Goal: Information Seeking & Learning: Learn about a topic

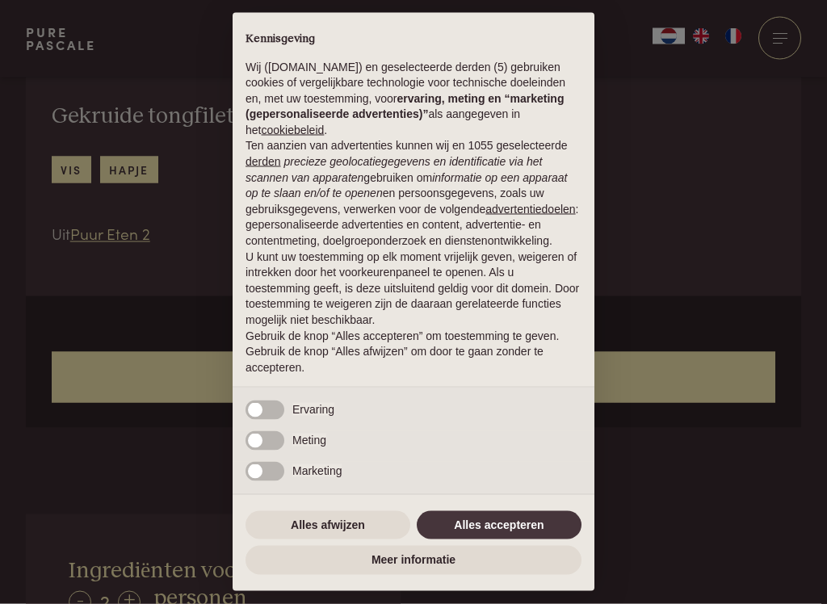
scroll to position [545, 0]
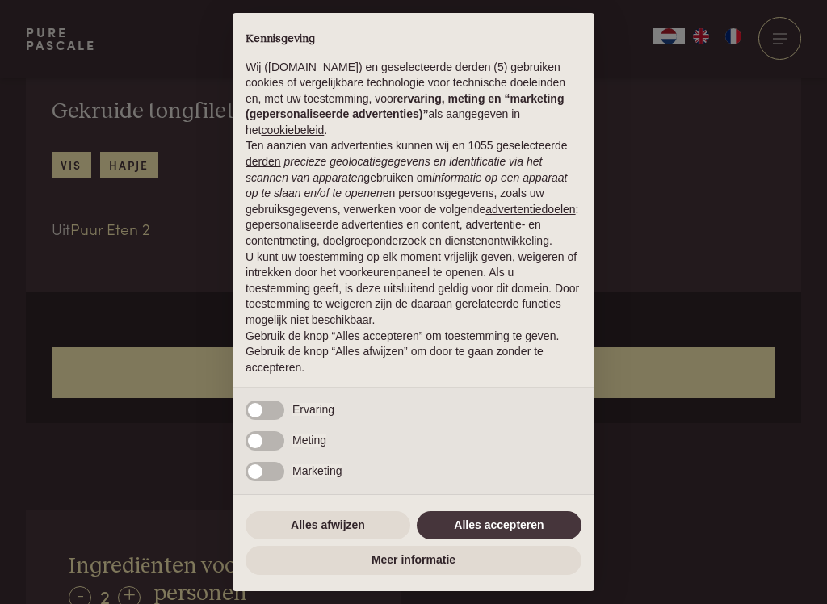
click at [335, 533] on button "Alles afwijzen" at bounding box center [328, 525] width 165 height 29
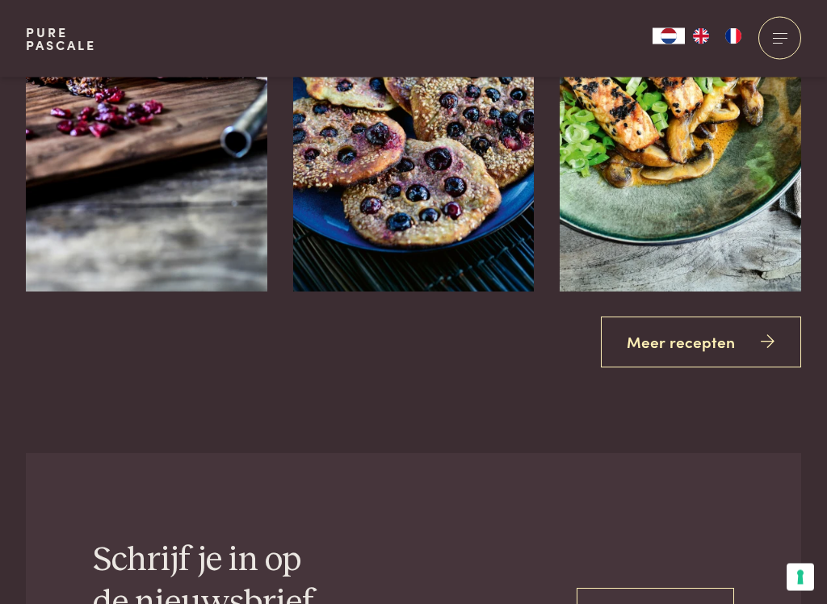
scroll to position [2773, 0]
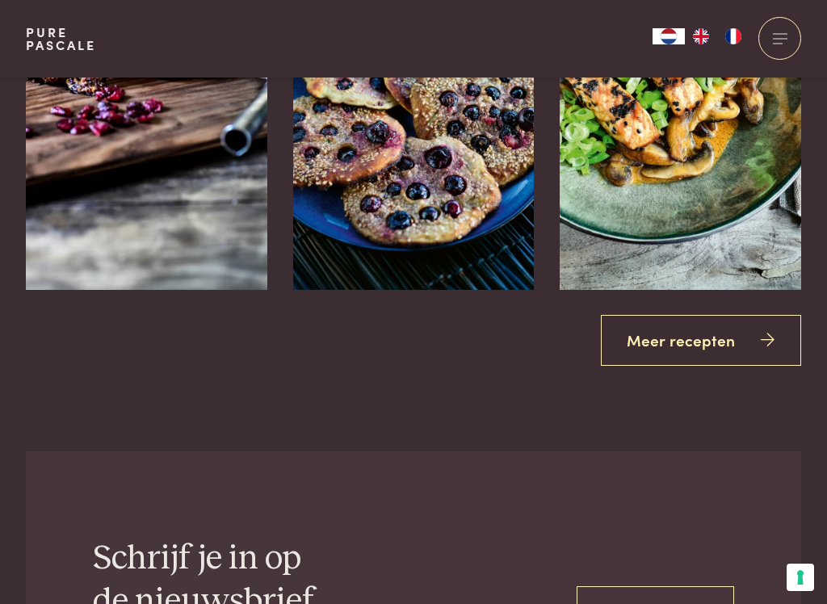
click at [775, 338] on icon at bounding box center [768, 340] width 14 height 23
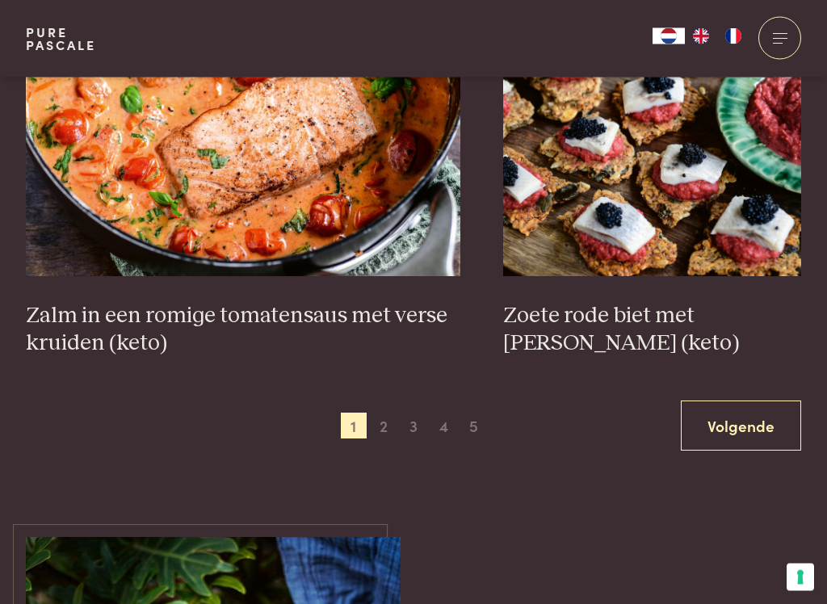
scroll to position [2993, 0]
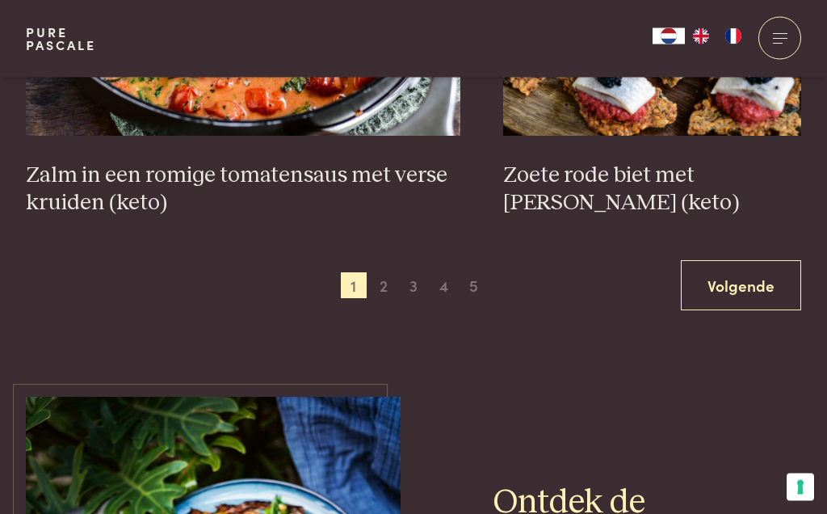
click at [754, 295] on link "Volgende" at bounding box center [741, 286] width 120 height 51
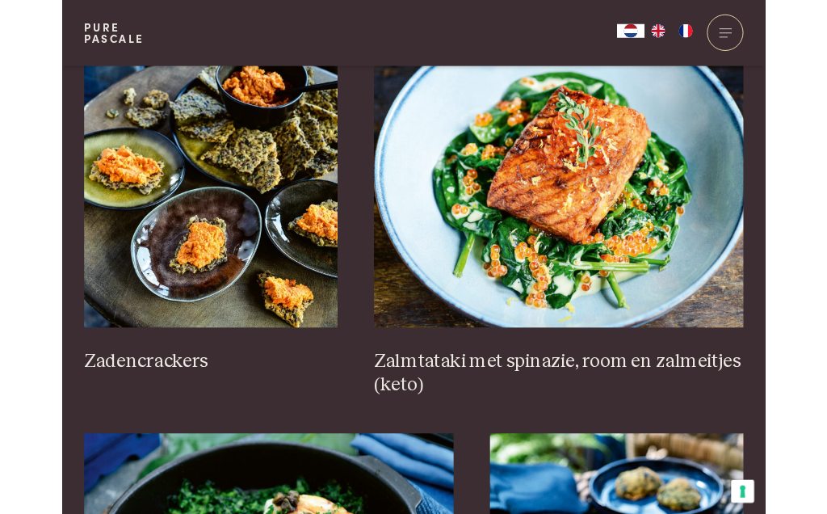
scroll to position [2374, 0]
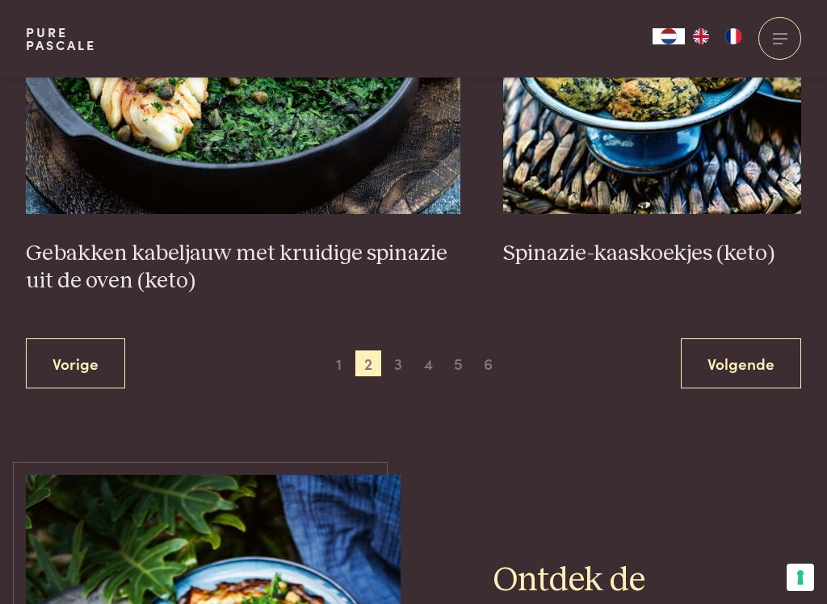
click at [745, 357] on link "Volgende" at bounding box center [741, 363] width 120 height 51
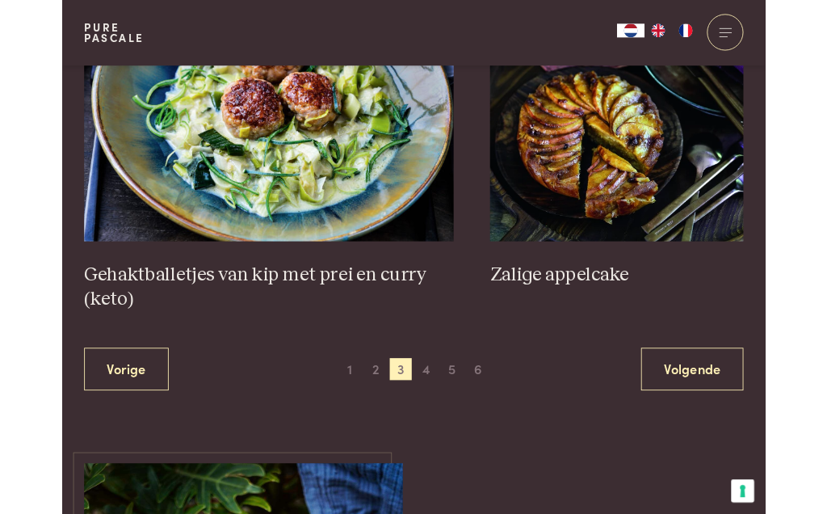
scroll to position [3063, 0]
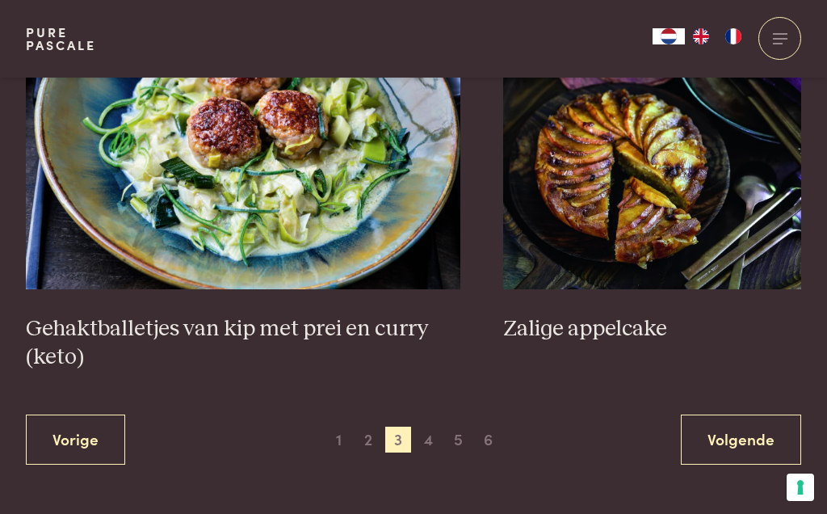
click at [744, 430] on link "Volgende" at bounding box center [741, 439] width 120 height 51
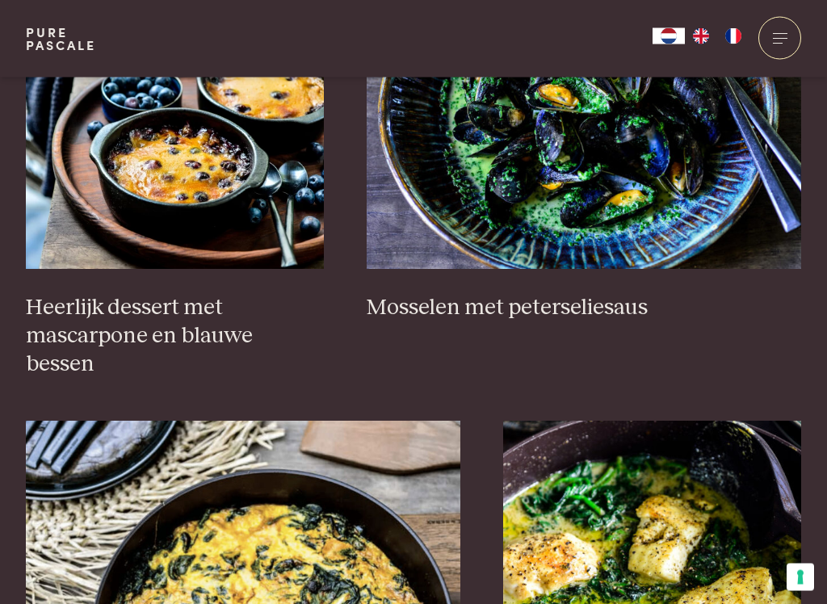
scroll to position [1210, 0]
click at [196, 224] on img at bounding box center [175, 107] width 298 height 323
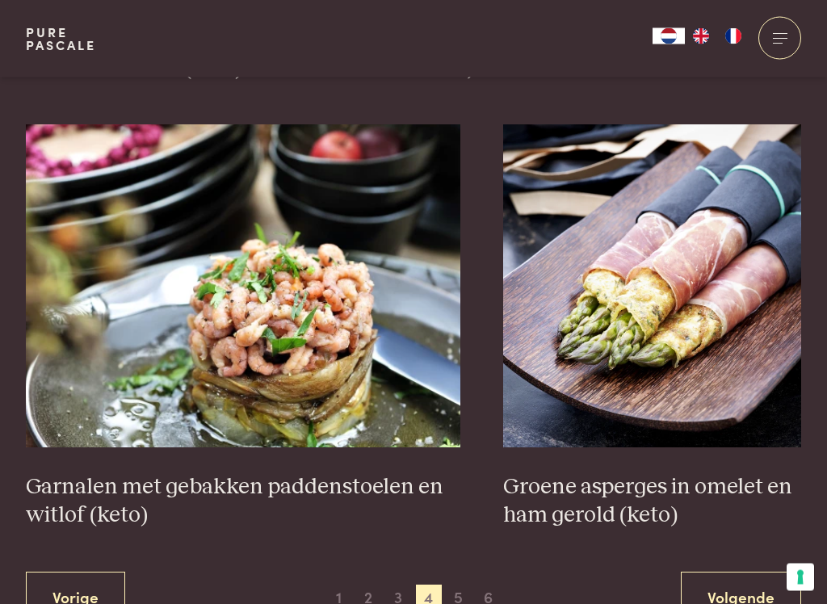
scroll to position [2793, 0]
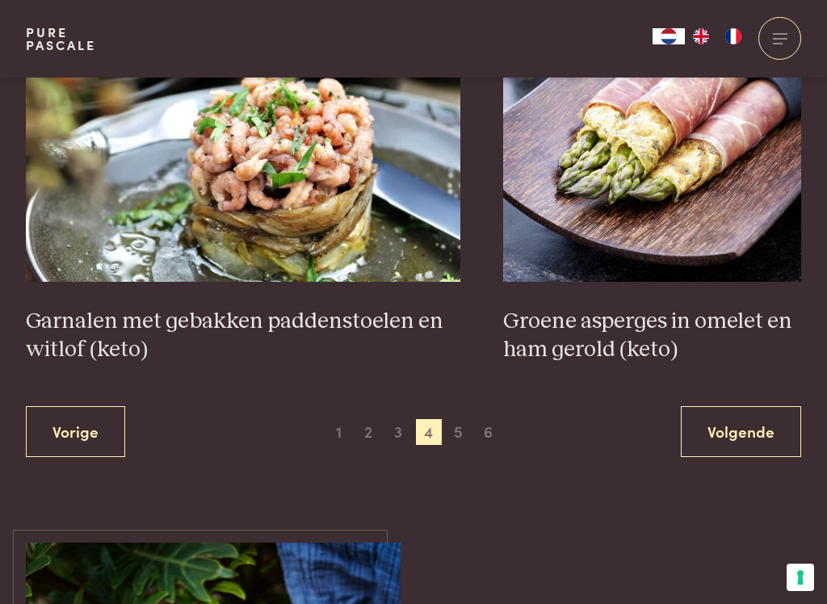
click at [738, 427] on link "Volgende" at bounding box center [741, 431] width 120 height 51
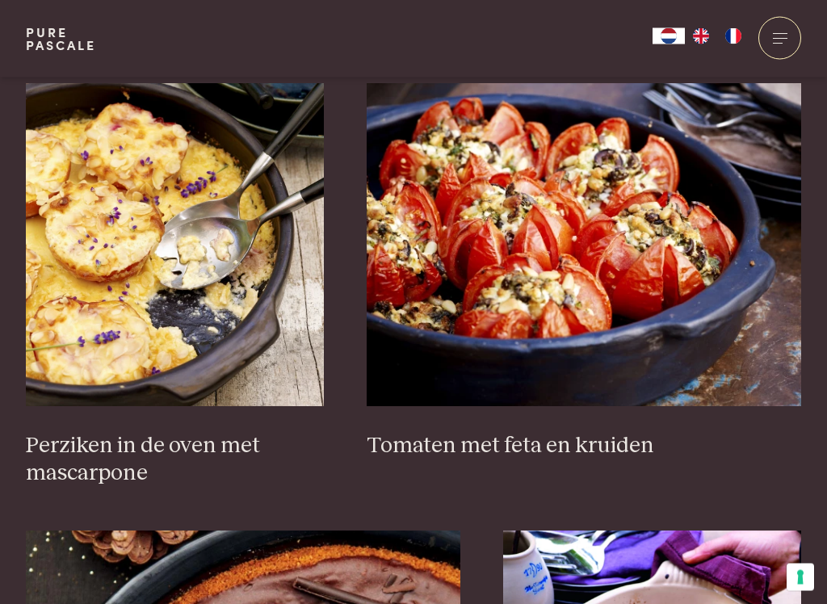
scroll to position [2418, 0]
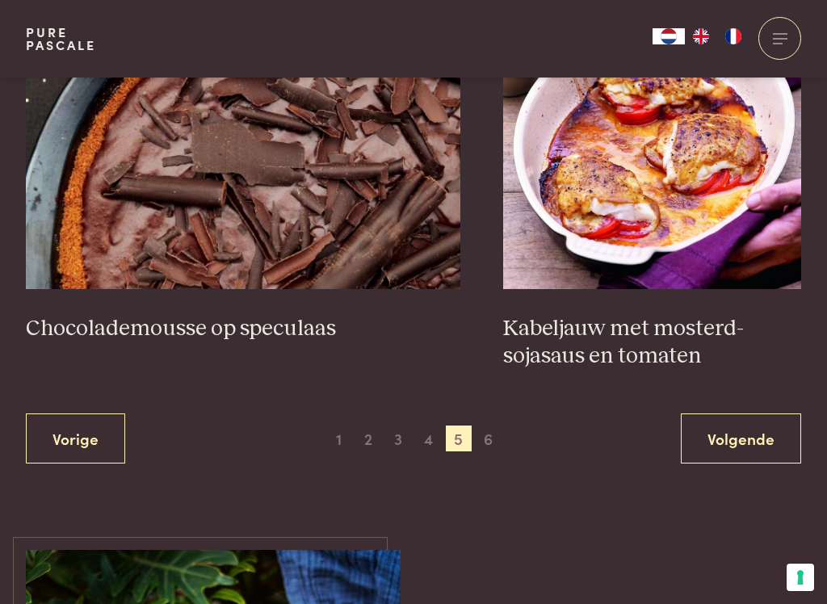
click at [723, 439] on link "Volgende" at bounding box center [741, 439] width 120 height 51
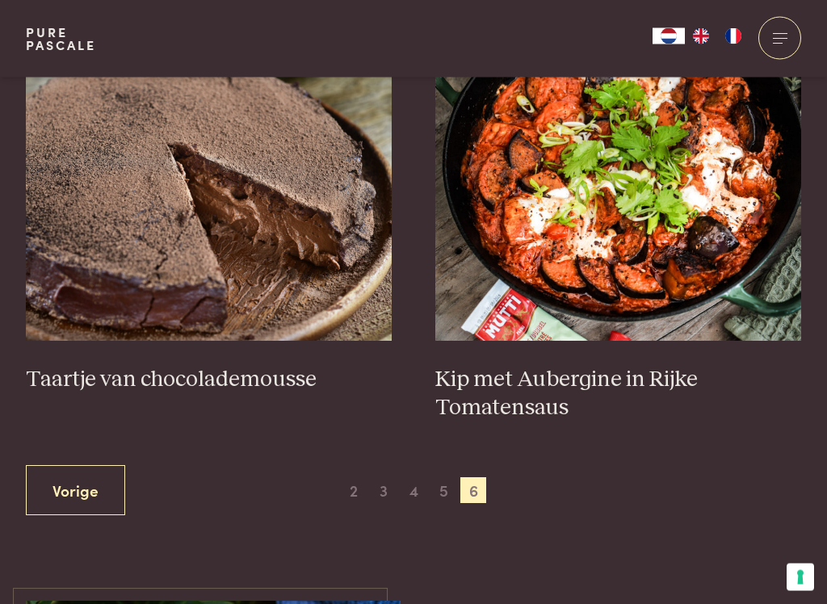
scroll to position [691, 0]
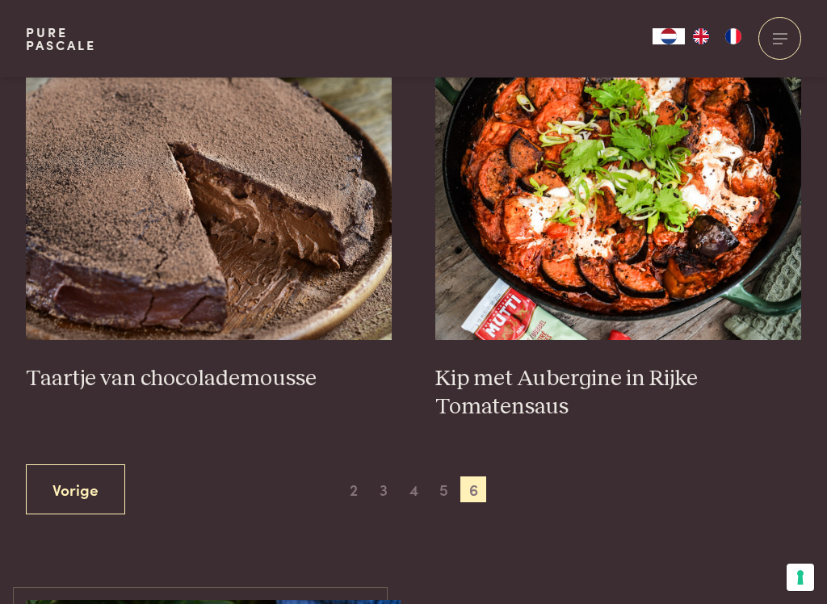
click at [197, 249] on img at bounding box center [209, 178] width 367 height 323
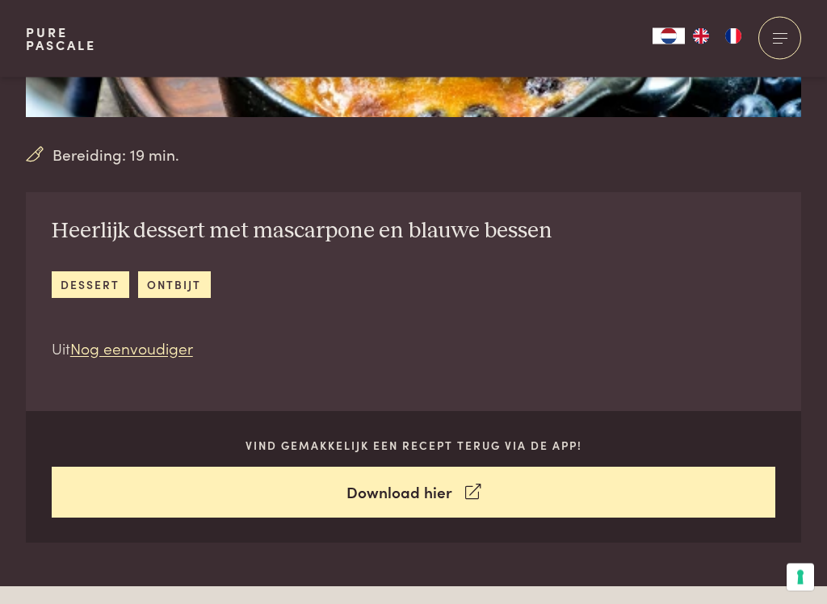
scroll to position [427, 0]
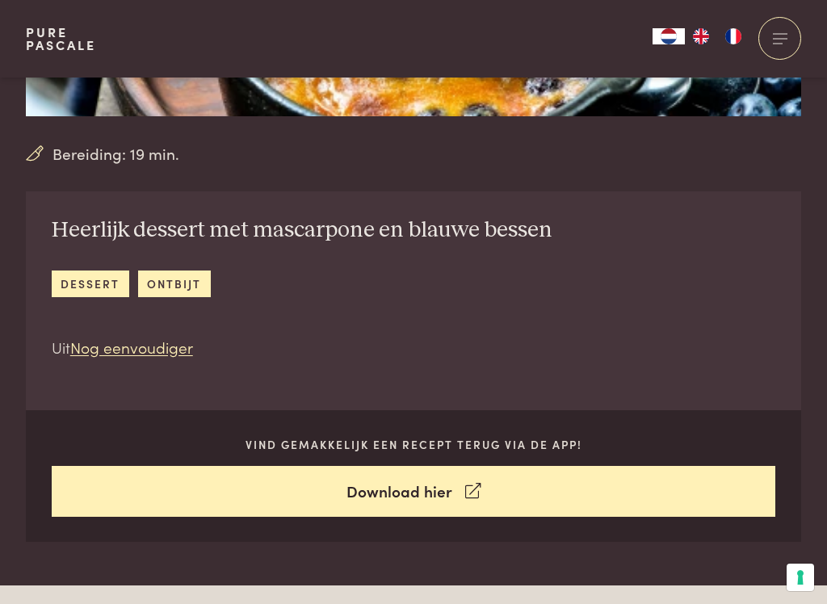
click at [91, 295] on link "dessert" at bounding box center [91, 284] width 78 height 27
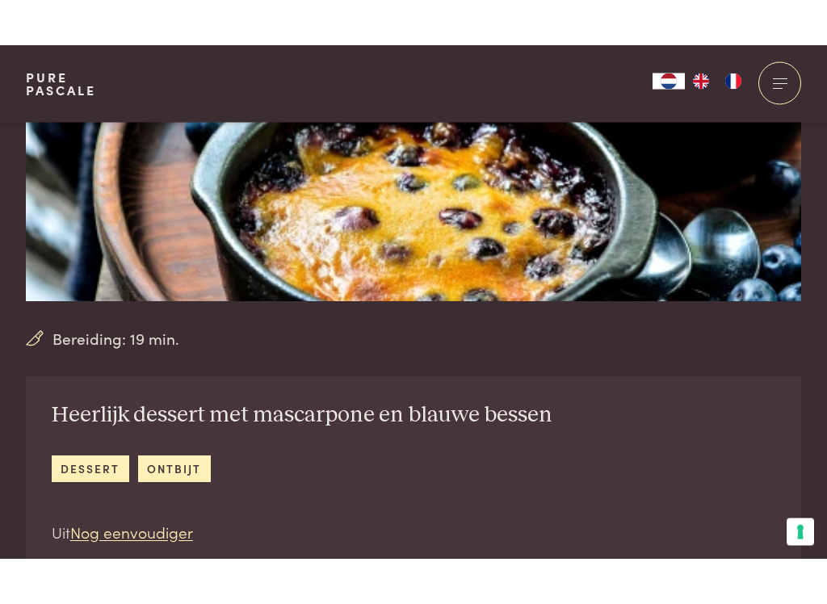
scroll to position [288, 0]
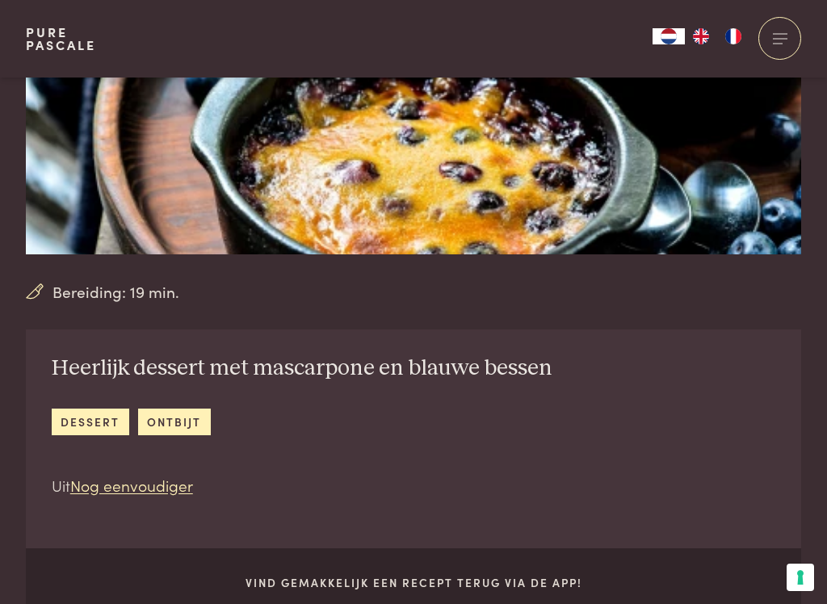
click at [161, 496] on link "Nog eenvoudiger" at bounding box center [131, 485] width 123 height 22
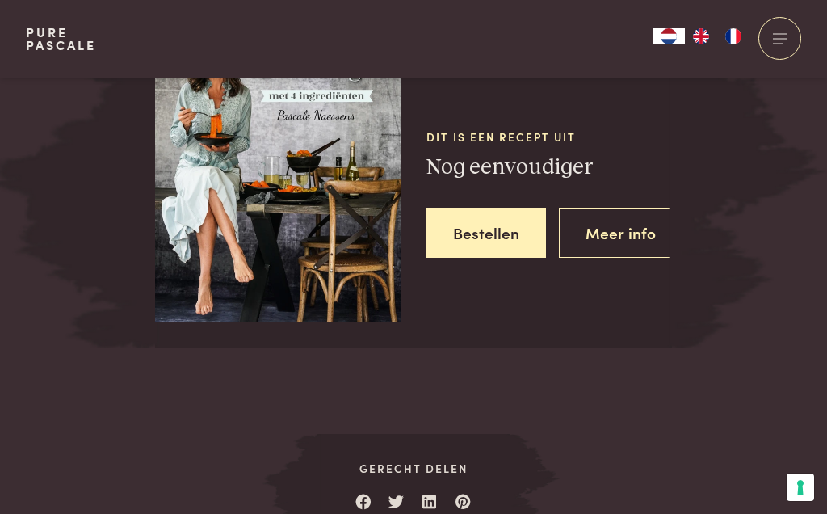
scroll to position [2450, 0]
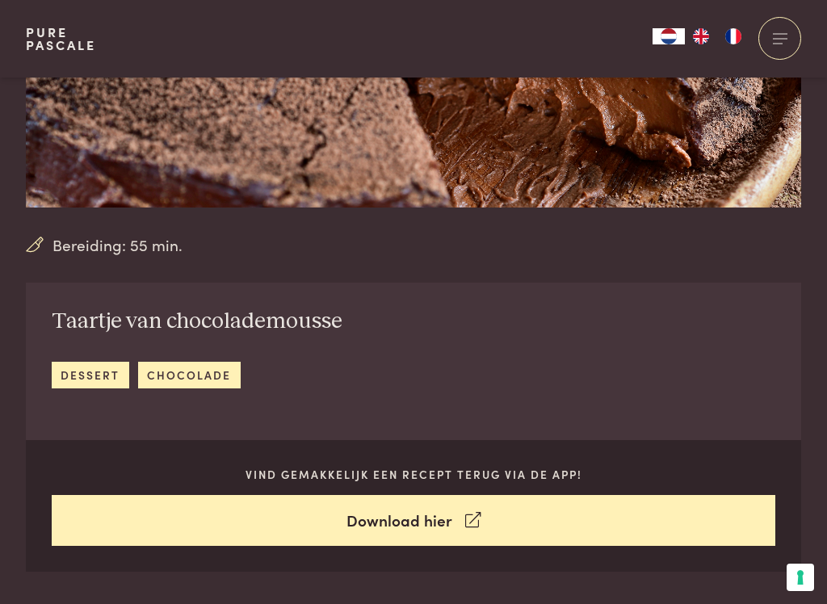
scroll to position [334, 0]
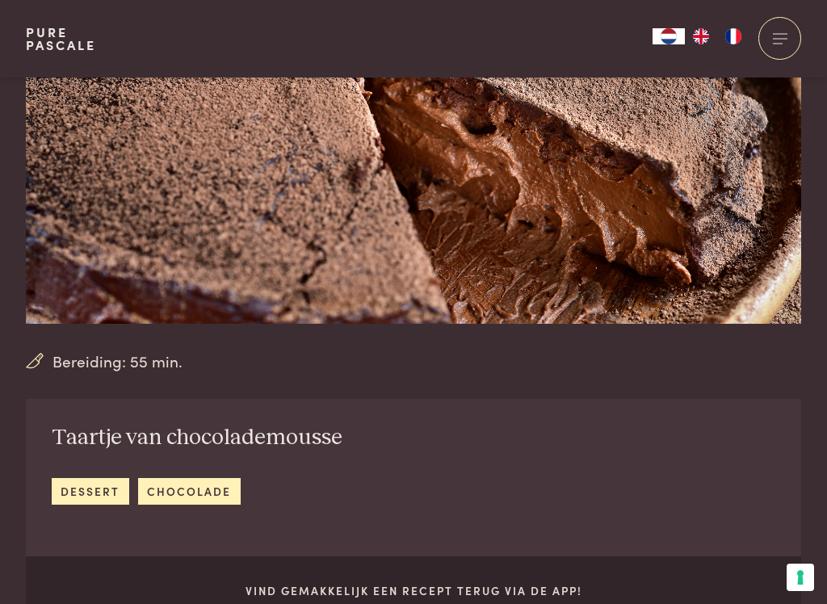
scroll to position [208, 0]
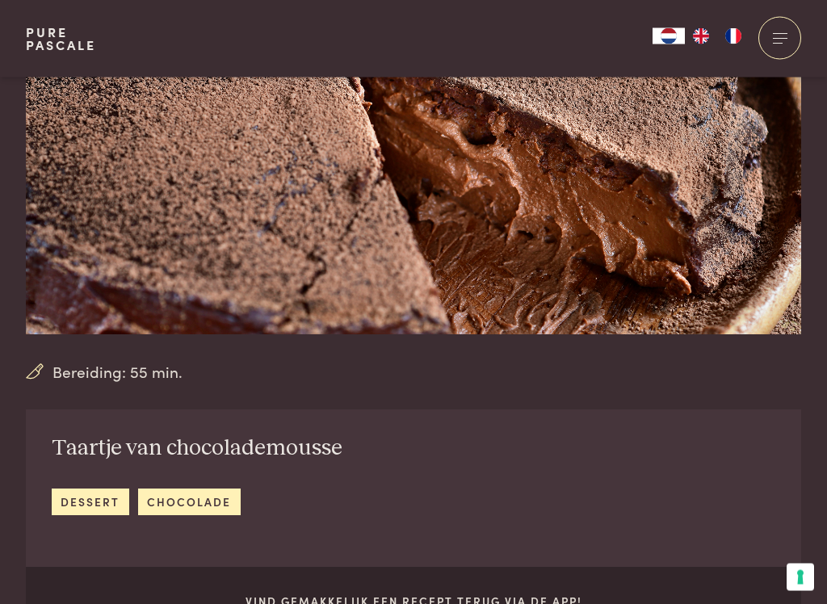
click at [540, 239] on img at bounding box center [413, 102] width 775 height 465
click at [645, 433] on div "Taartje van chocolademousse dessert chocolade Vind gemakkelijk een recept terug…" at bounding box center [413, 554] width 775 height 289
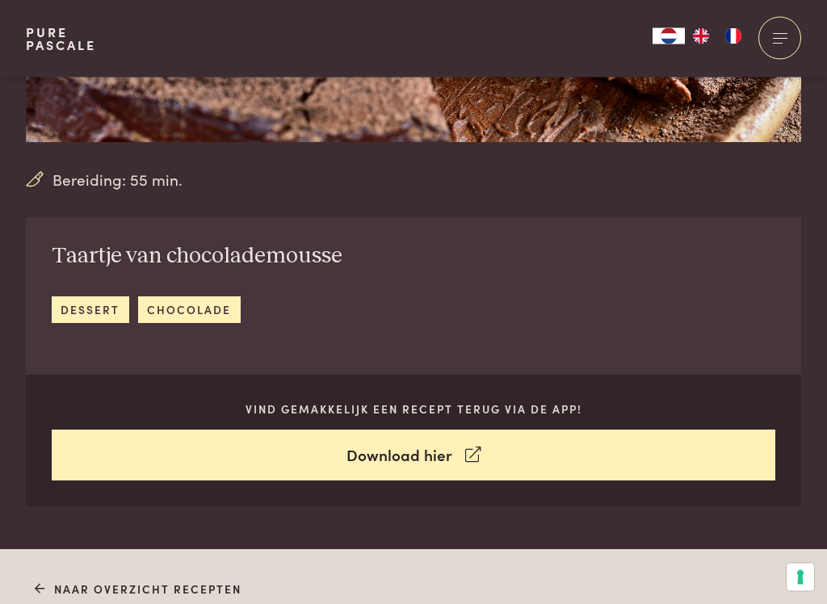
scroll to position [414, 0]
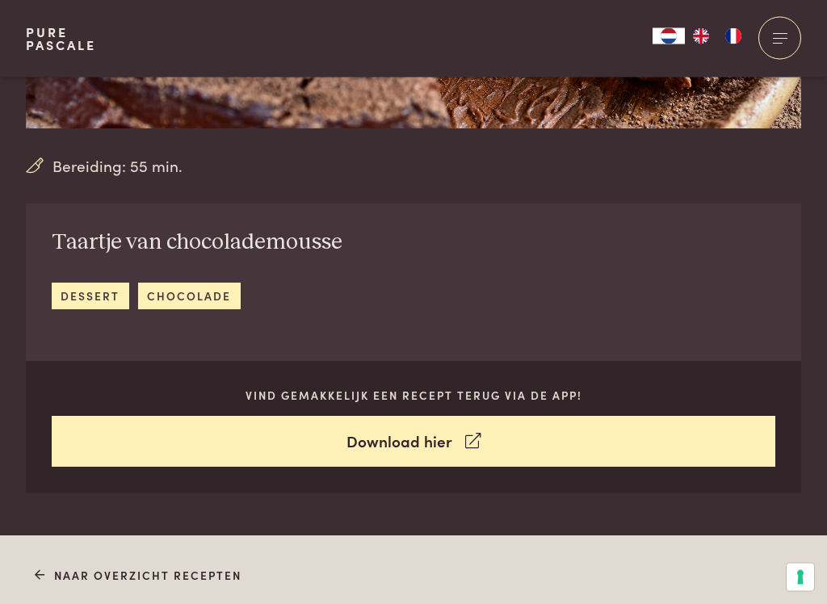
click at [97, 301] on link "dessert" at bounding box center [91, 297] width 78 height 27
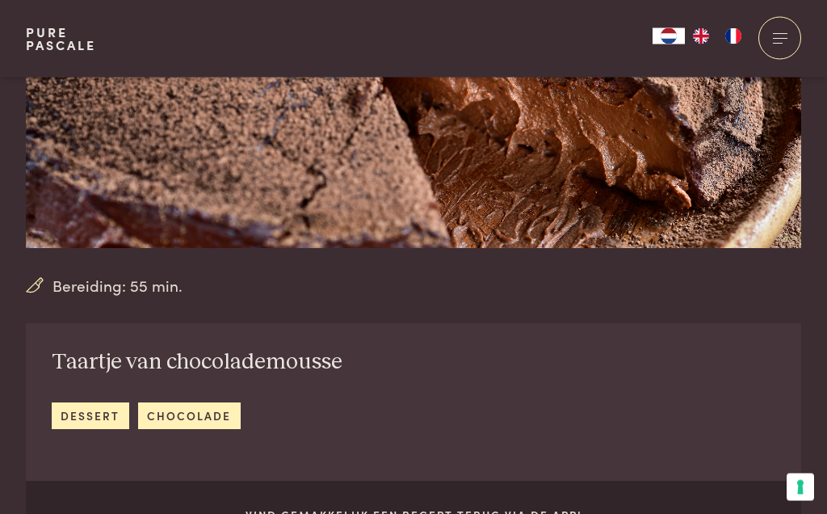
scroll to position [273, 0]
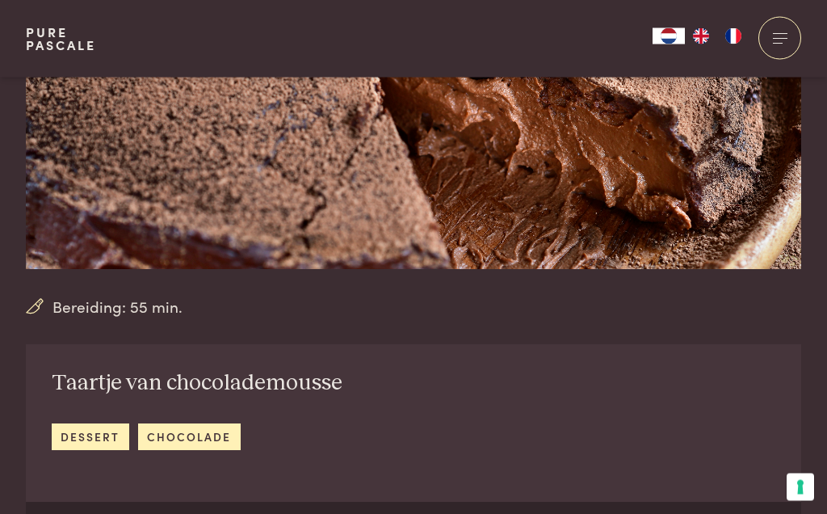
click at [132, 312] on span "Bereiding: 55 min." at bounding box center [118, 307] width 130 height 23
click at [237, 374] on h2 "Taartje van chocolademousse" at bounding box center [197, 384] width 291 height 28
click at [99, 443] on link "dessert" at bounding box center [91, 437] width 78 height 27
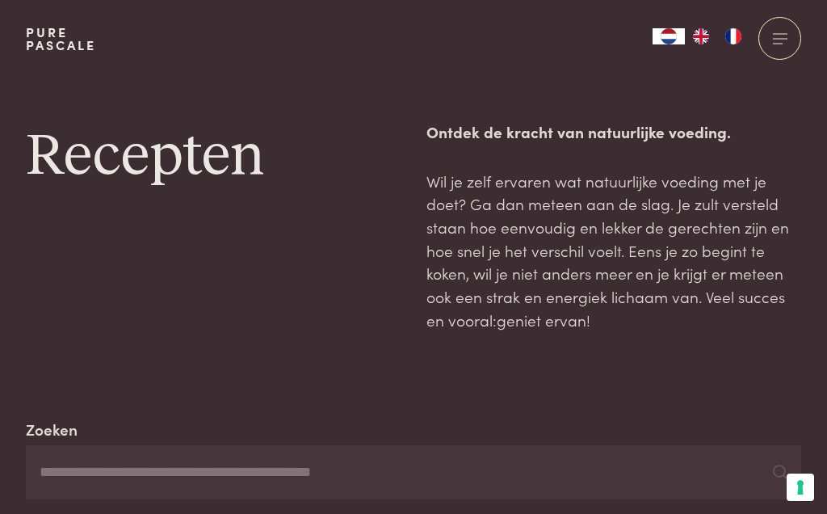
click at [527, 142] on strong "Ontdek de kracht van natuurlijke voeding." at bounding box center [579, 131] width 305 height 22
click at [65, 431] on label "Zoeken" at bounding box center [52, 429] width 52 height 23
click at [65, 445] on input "Zoeken" at bounding box center [413, 472] width 775 height 55
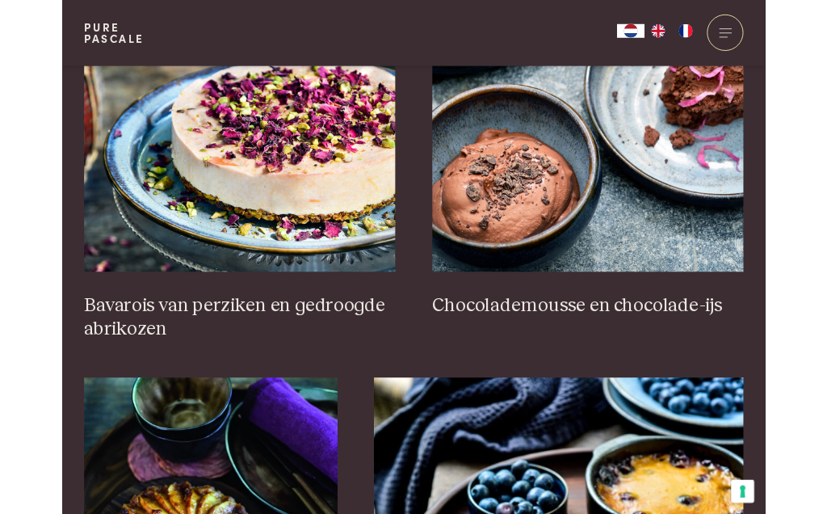
scroll to position [1993, 0]
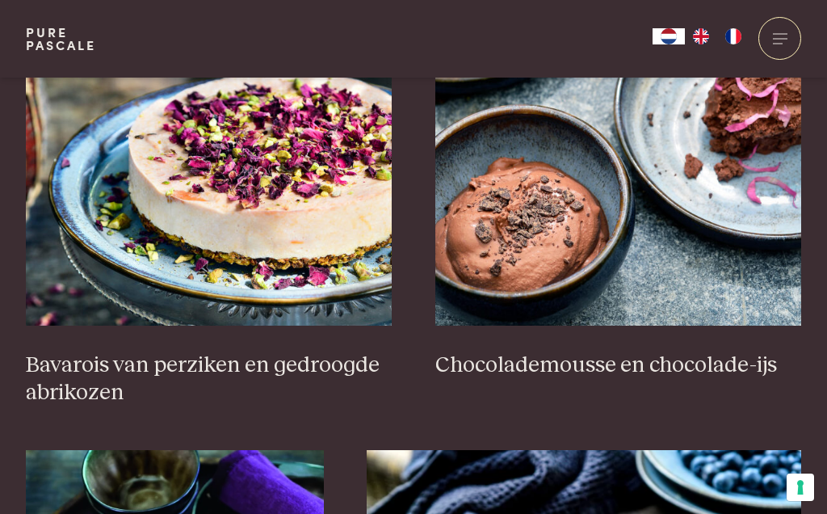
click at [563, 217] on img at bounding box center [618, 163] width 367 height 323
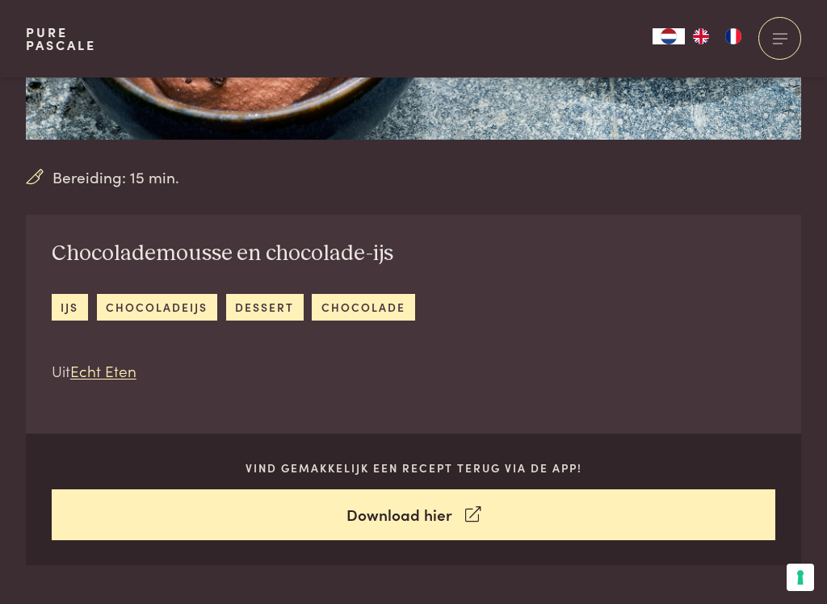
scroll to position [464, 0]
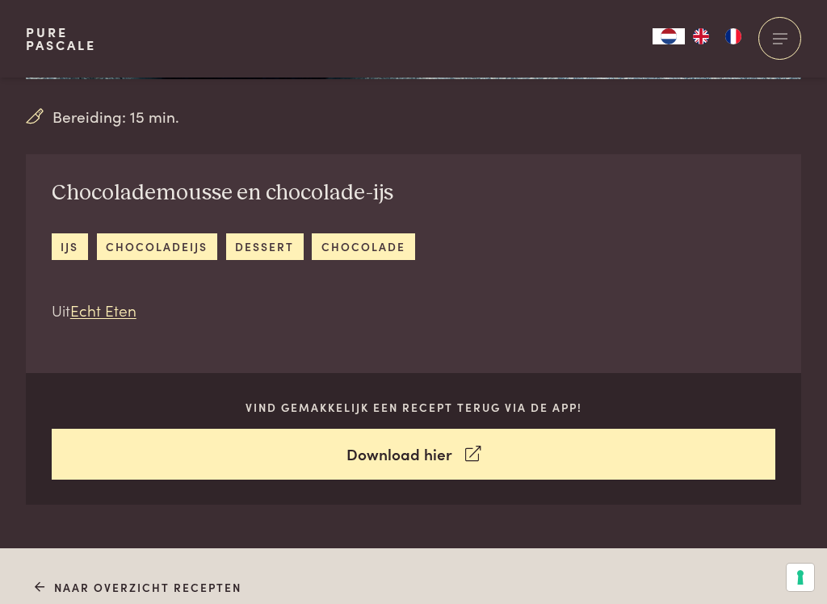
click at [279, 253] on link "dessert" at bounding box center [265, 246] width 78 height 27
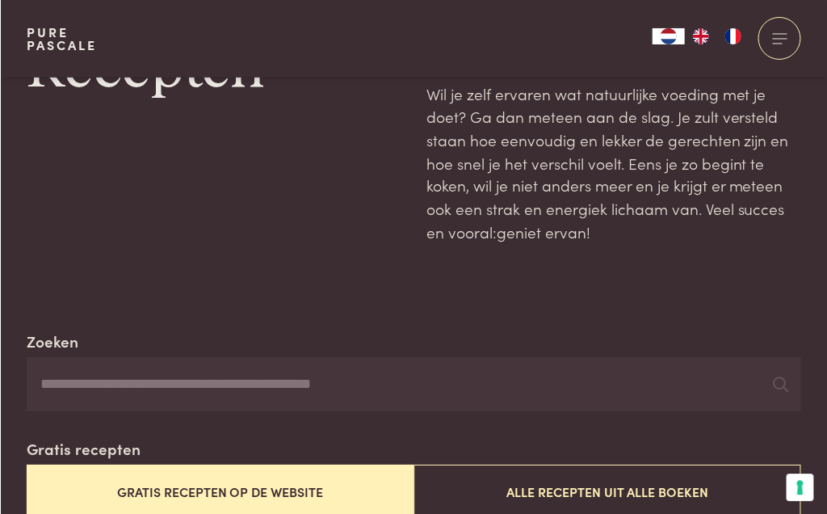
scroll to position [67, 0]
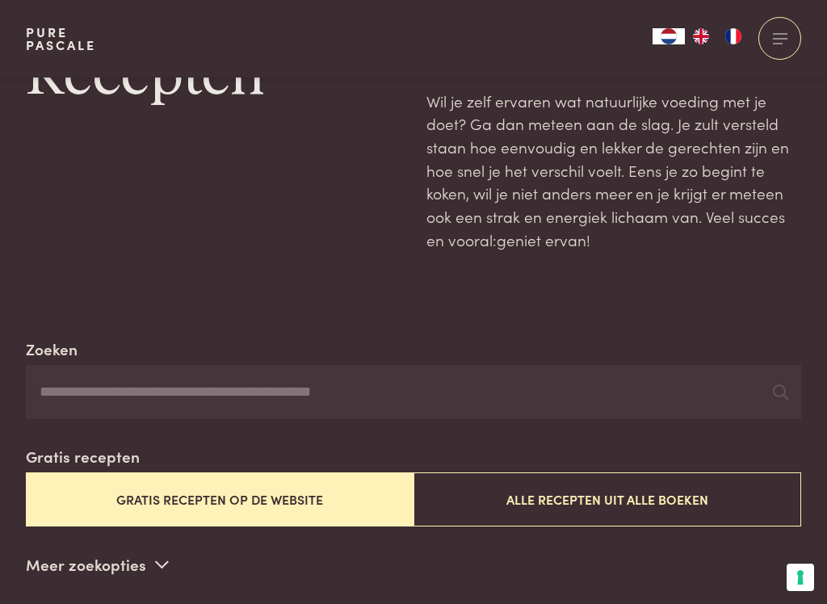
click at [644, 502] on button "Alle recepten uit alle boeken" at bounding box center [608, 500] width 388 height 54
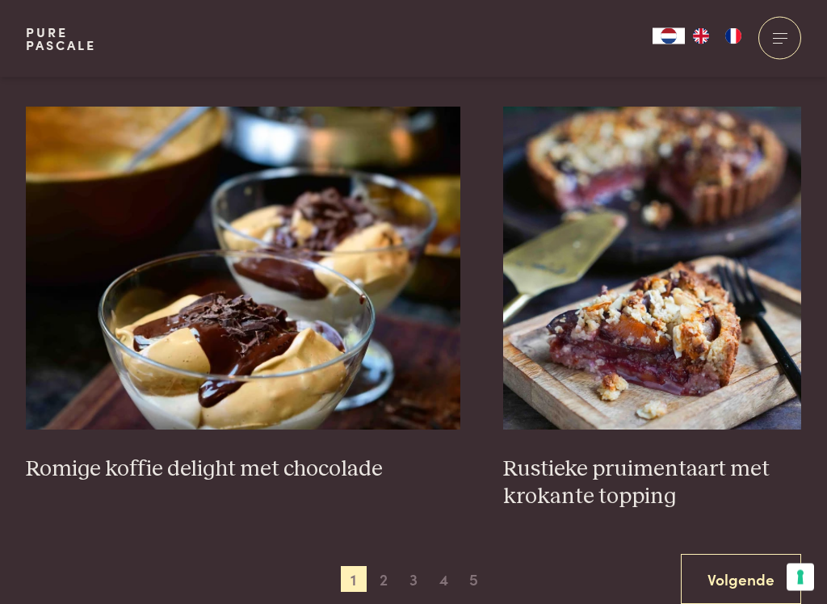
scroll to position [2785, 0]
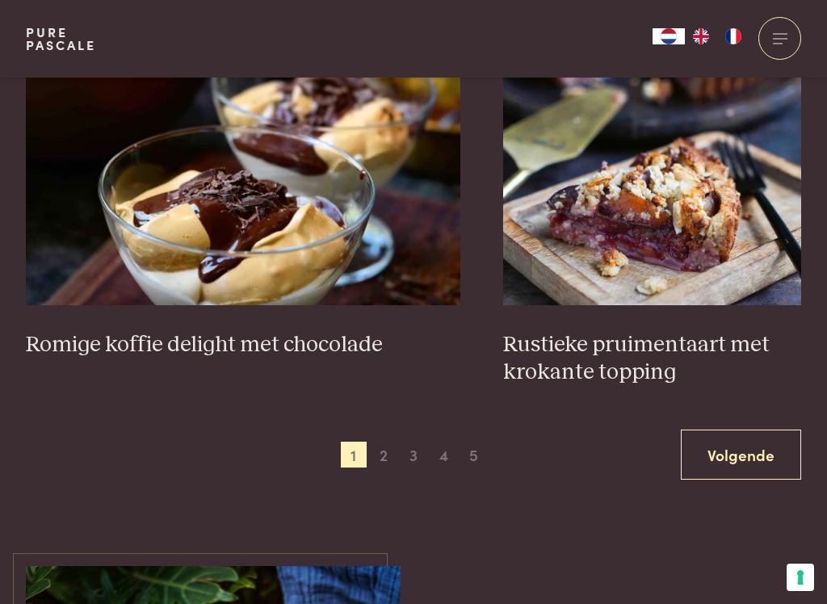
click at [759, 452] on link "Volgende" at bounding box center [741, 455] width 120 height 51
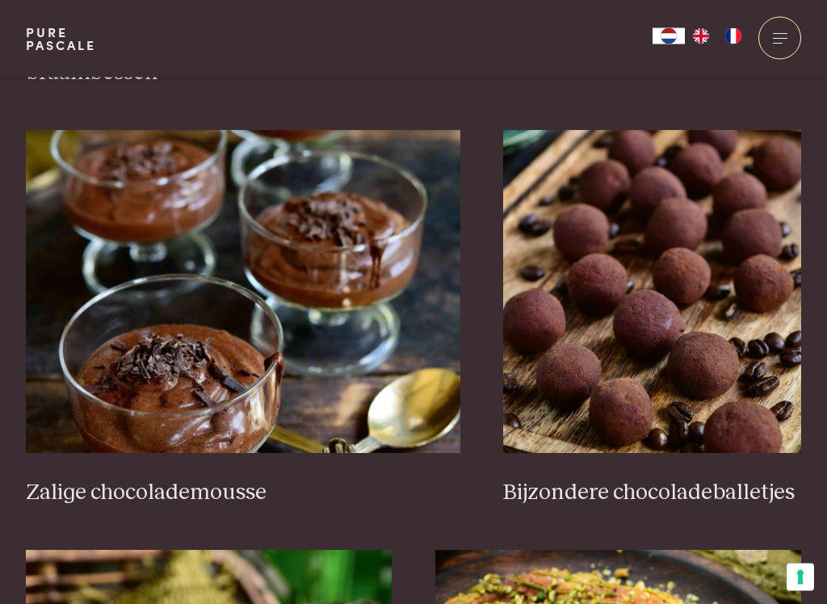
scroll to position [1479, 0]
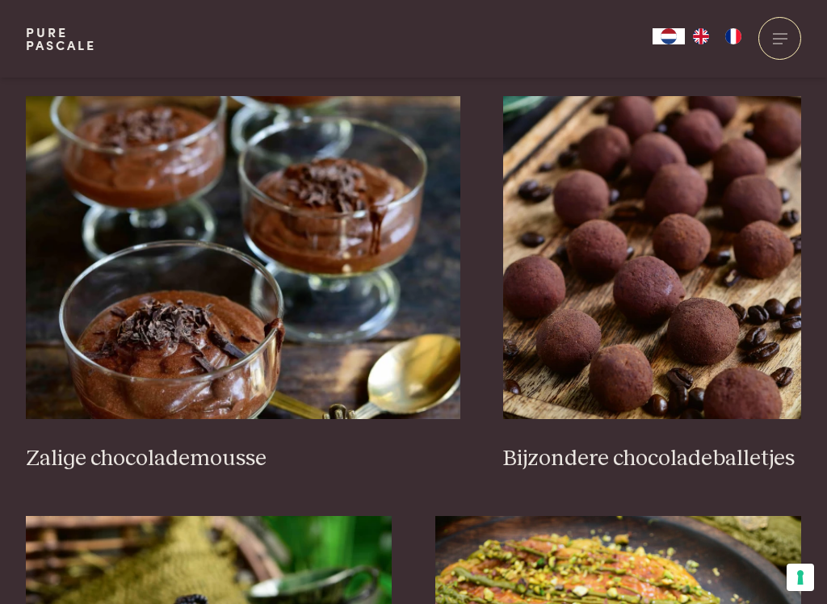
click at [270, 313] on img at bounding box center [243, 257] width 435 height 323
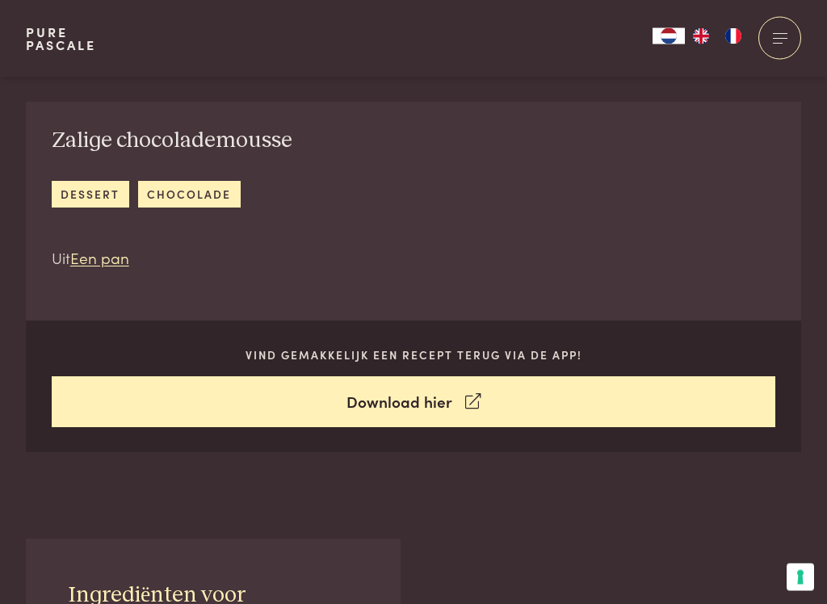
scroll to position [518, 0]
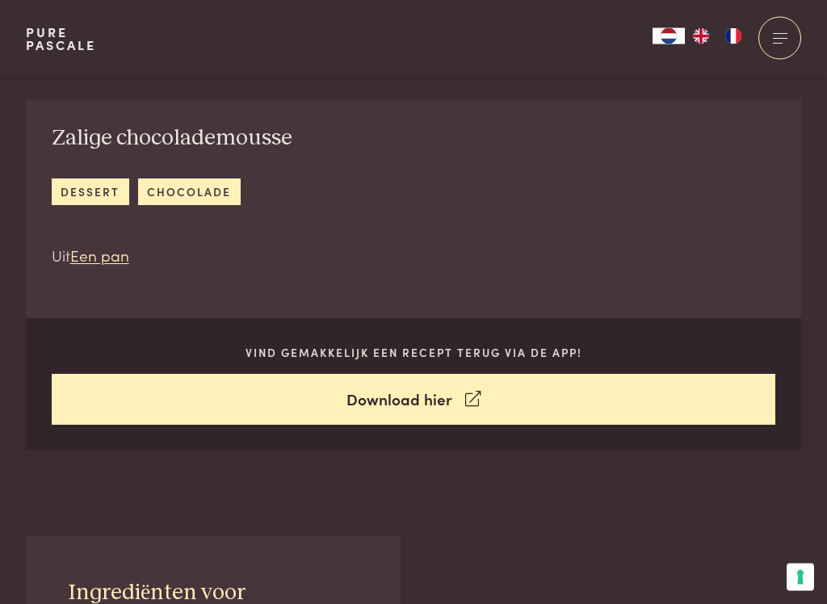
click at [435, 399] on link "Download hier" at bounding box center [414, 400] width 725 height 51
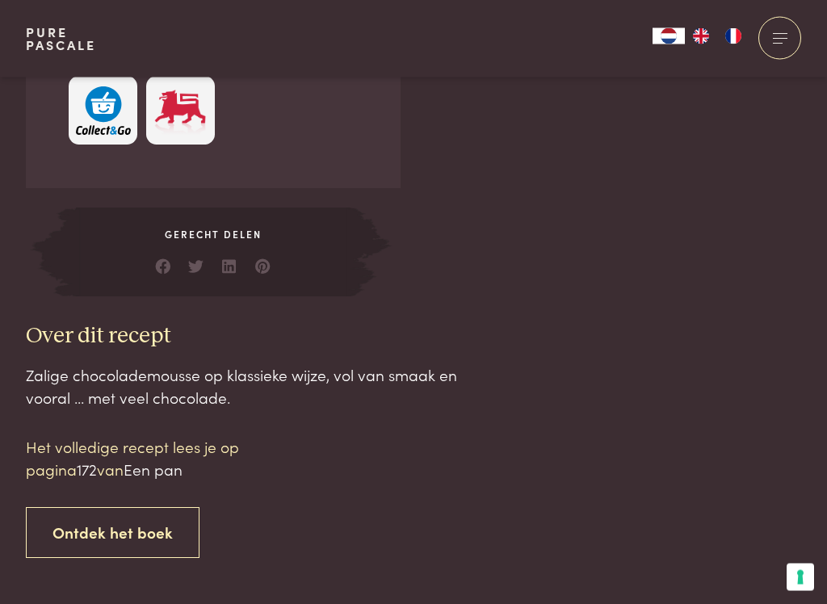
scroll to position [1287, 0]
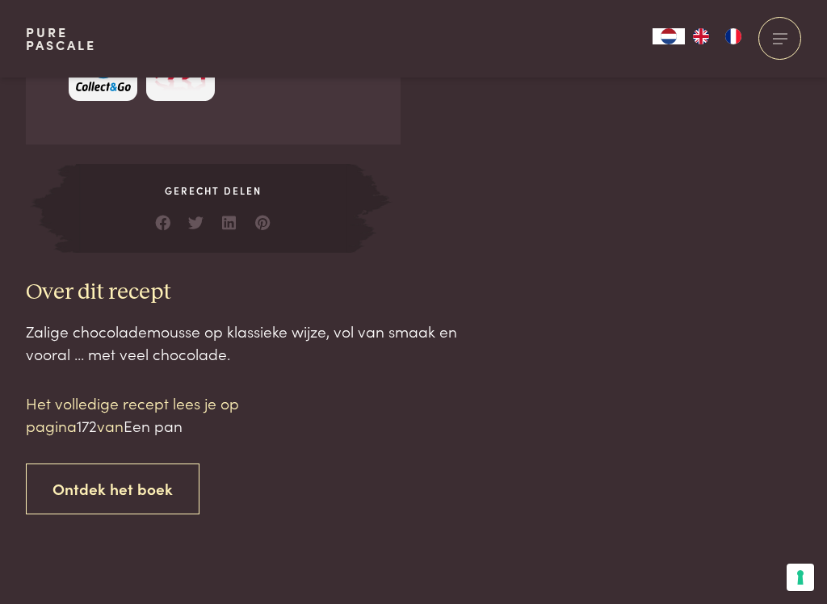
click at [208, 336] on div "Zalige chocolademousse op klassieke wijze, vol van smaak en vooral ... met veel…" at bounding box center [247, 343] width 442 height 46
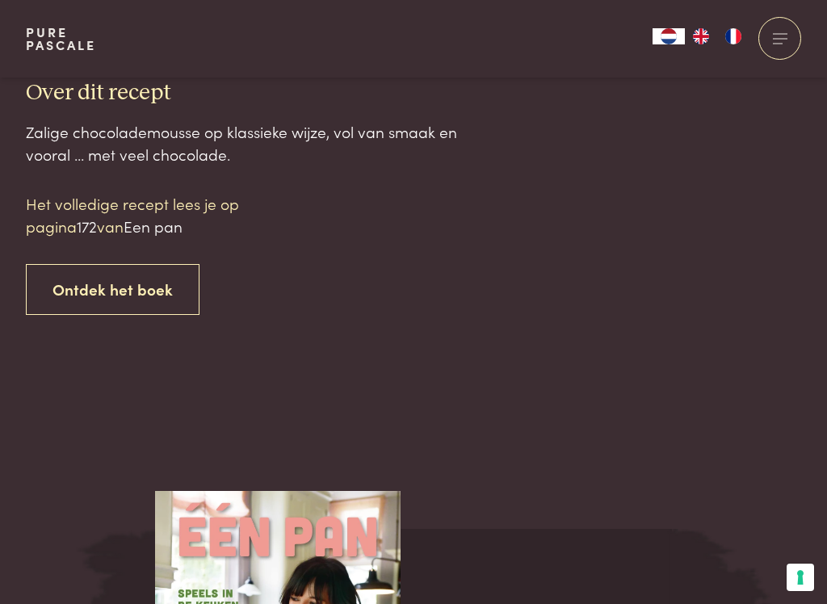
click at [149, 284] on link "Ontdek het boek" at bounding box center [113, 289] width 174 height 51
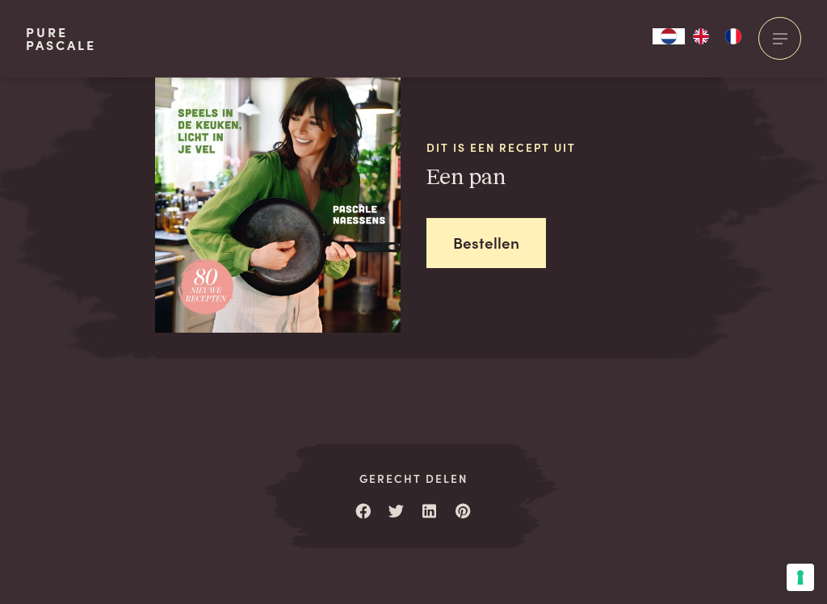
scroll to position [1968, 0]
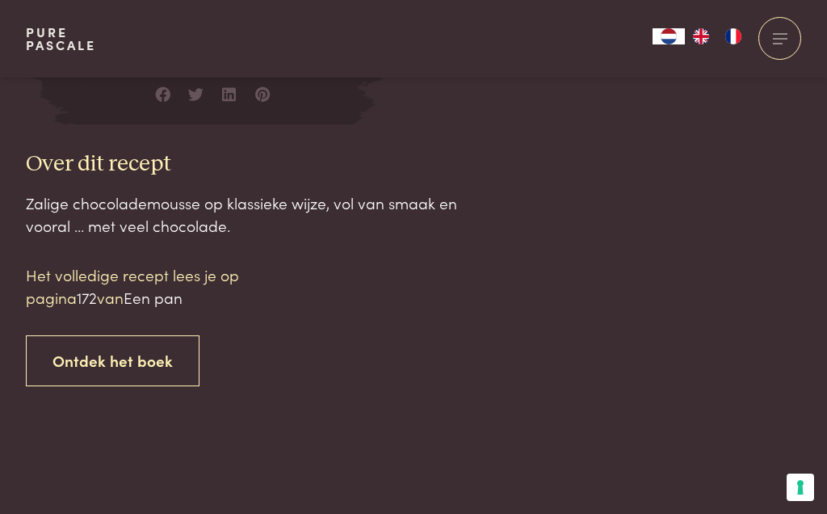
scroll to position [1413, 0]
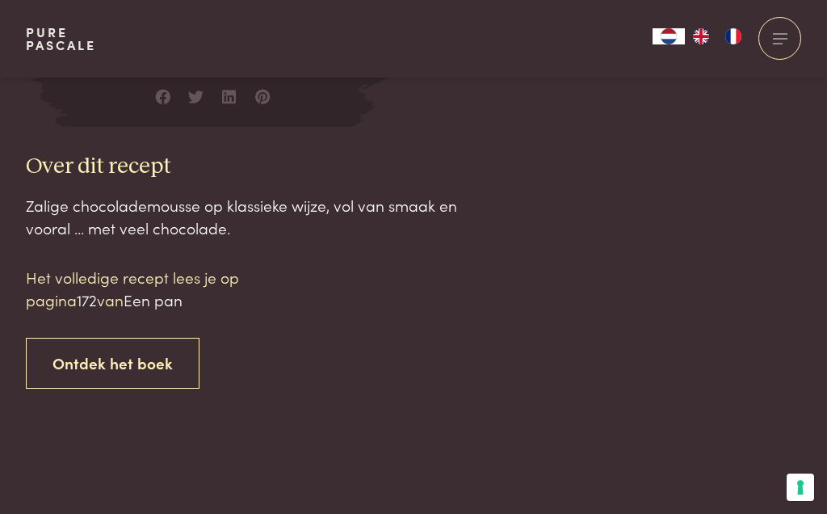
click at [129, 362] on link "Ontdek het boek" at bounding box center [113, 363] width 174 height 51
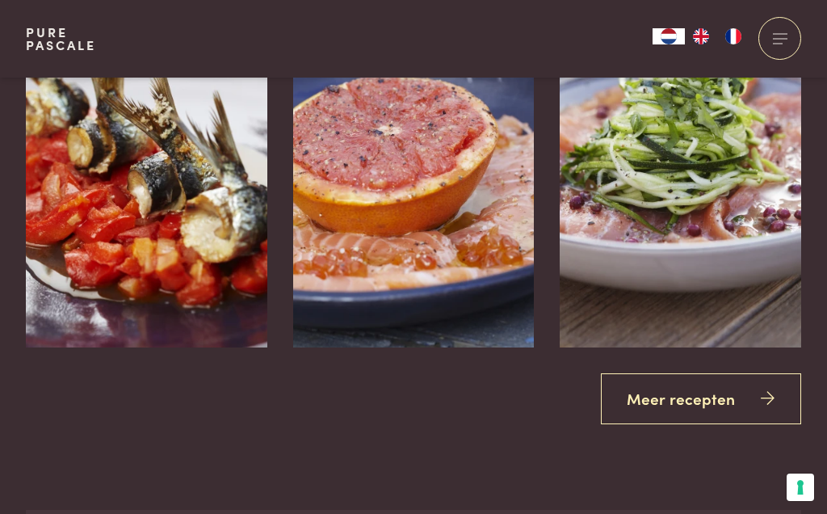
scroll to position [2731, 0]
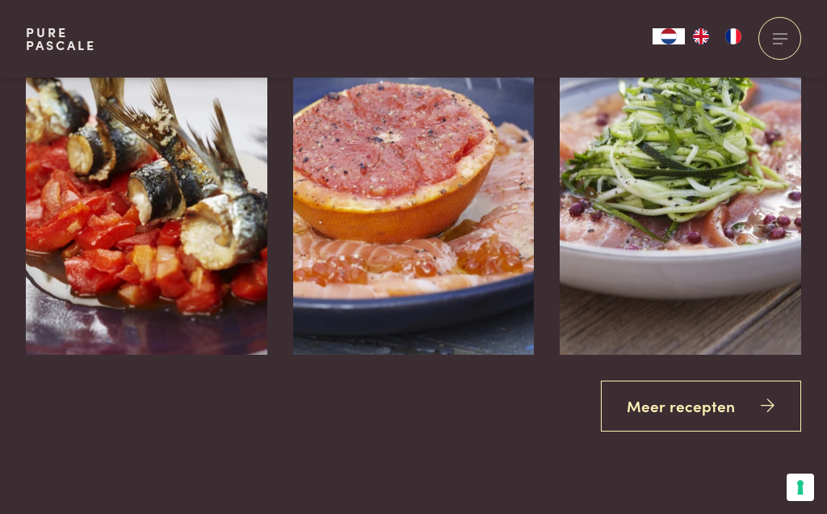
click at [775, 395] on link "Meer recepten" at bounding box center [701, 405] width 201 height 51
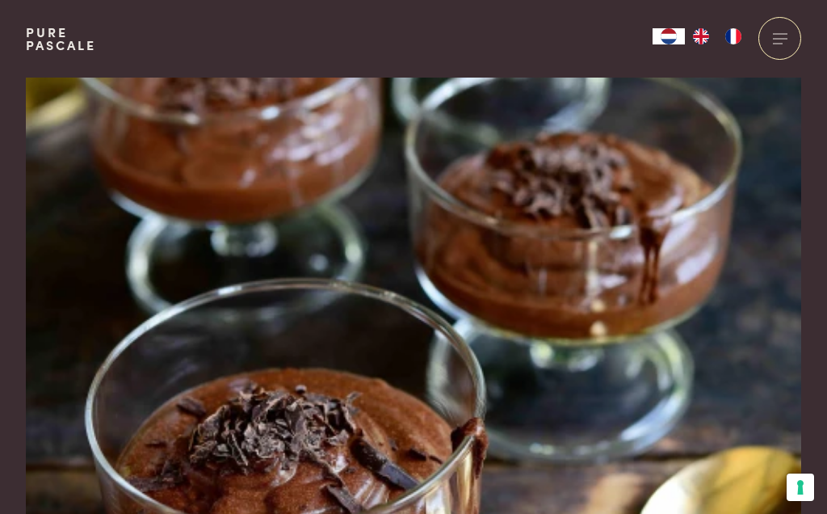
click at [515, 297] on img at bounding box center [413, 310] width 775 height 465
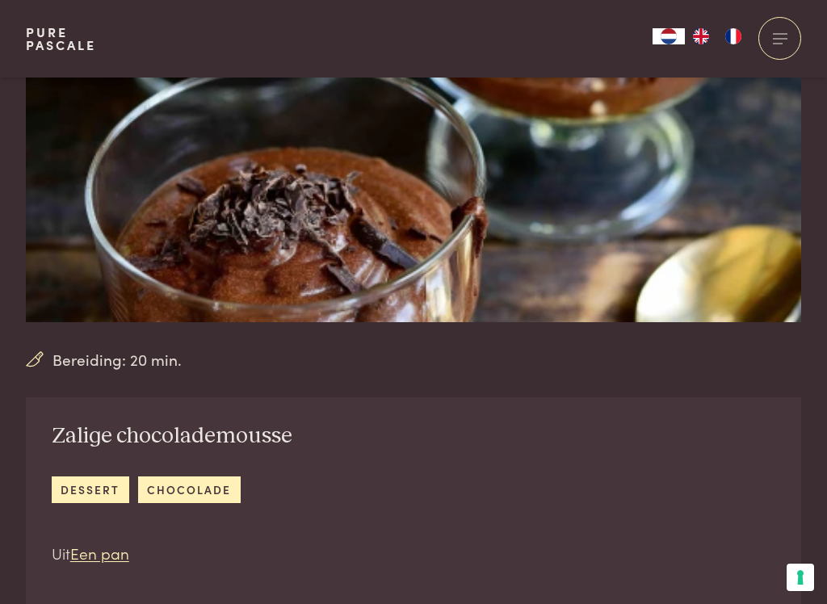
scroll to position [252, 0]
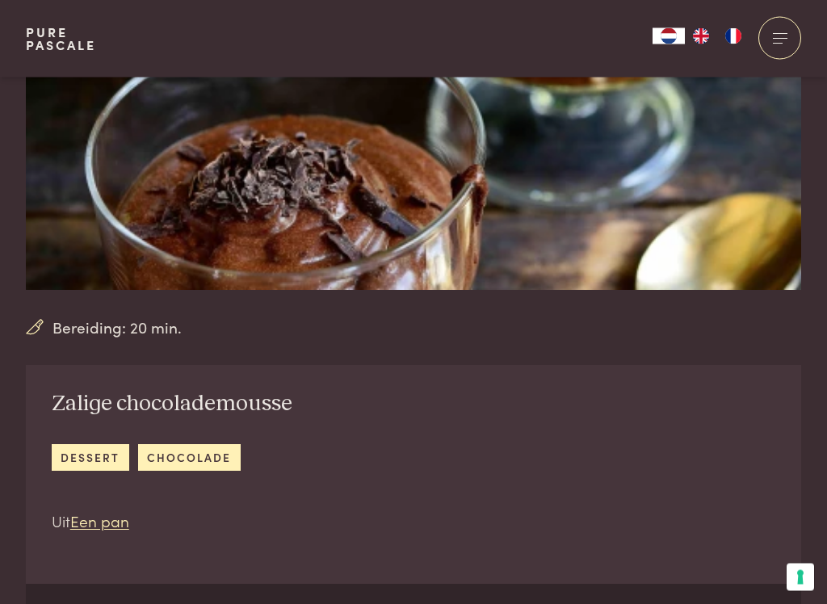
click at [103, 458] on link "dessert" at bounding box center [91, 458] width 78 height 27
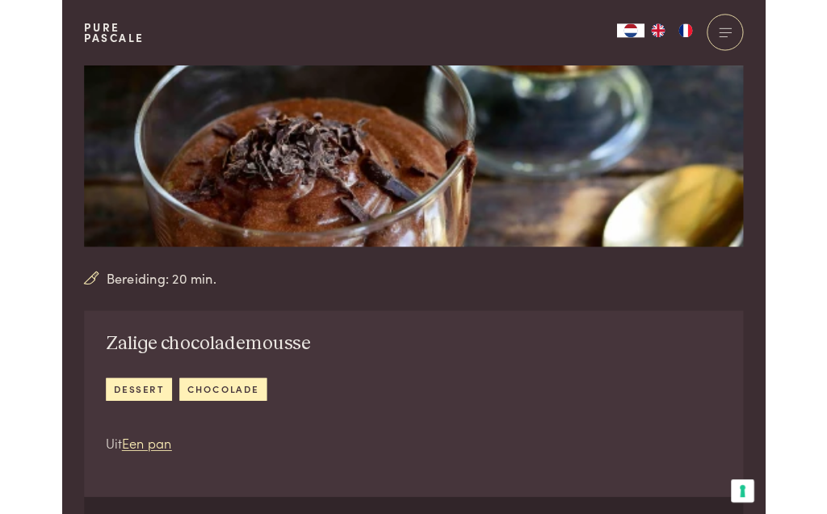
scroll to position [298, 0]
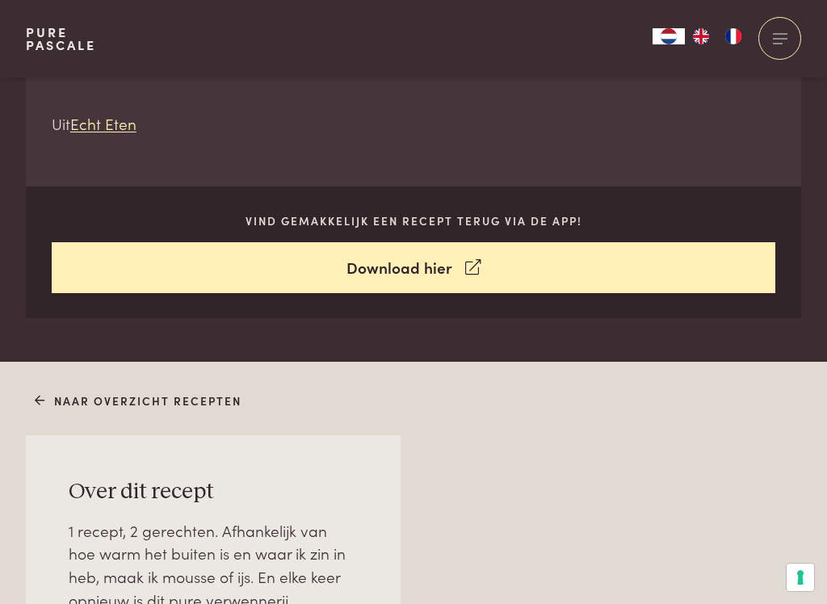
scroll to position [663, 0]
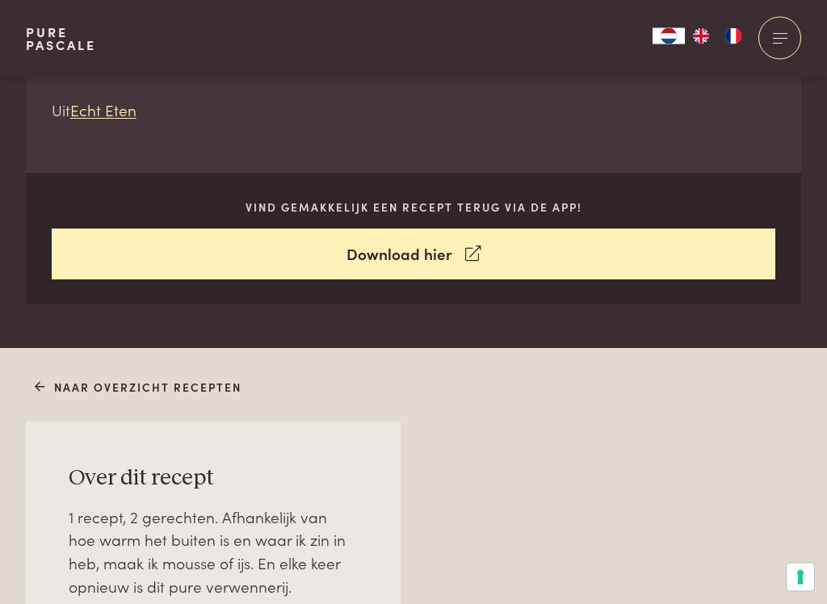
click at [474, 252] on icon at bounding box center [472, 254] width 15 height 23
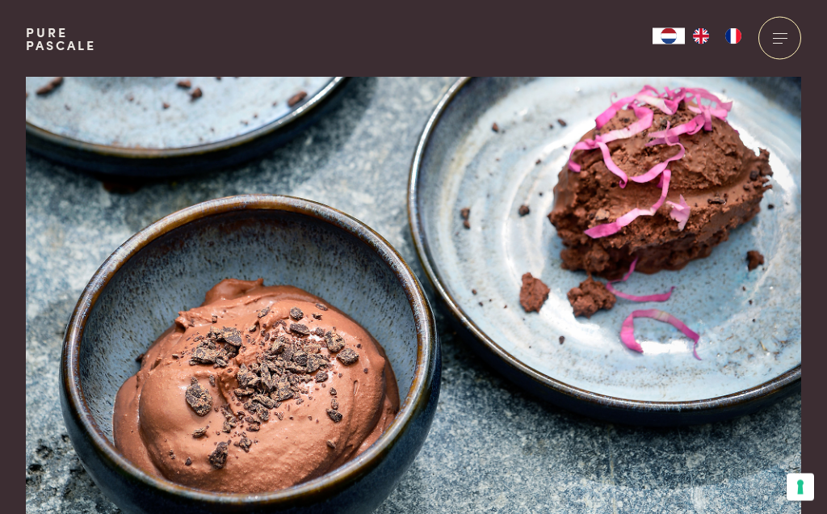
scroll to position [0, 0]
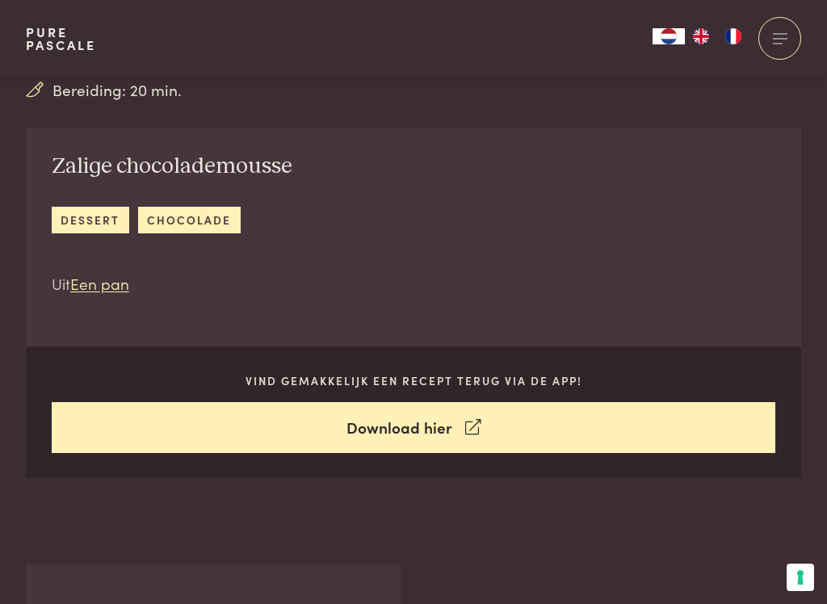
scroll to position [489, 0]
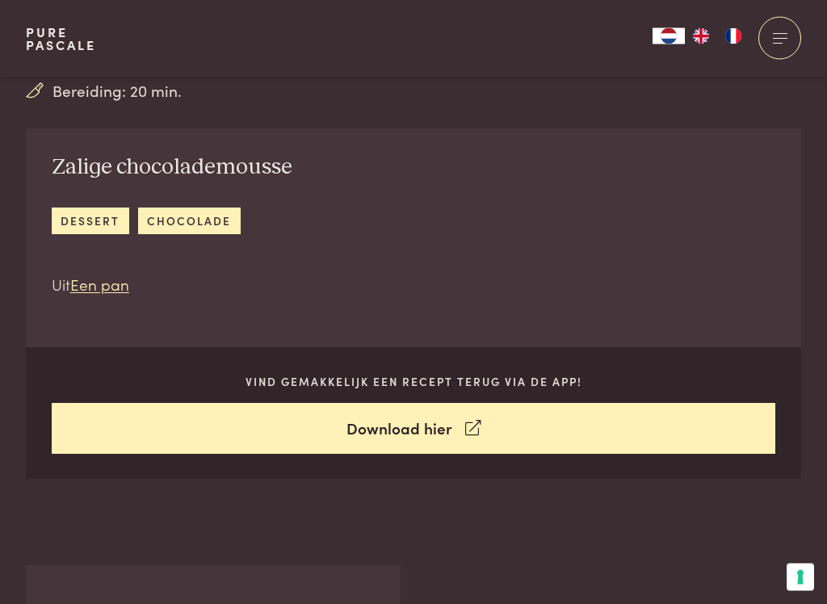
click at [99, 294] on link "Een pan" at bounding box center [99, 285] width 59 height 22
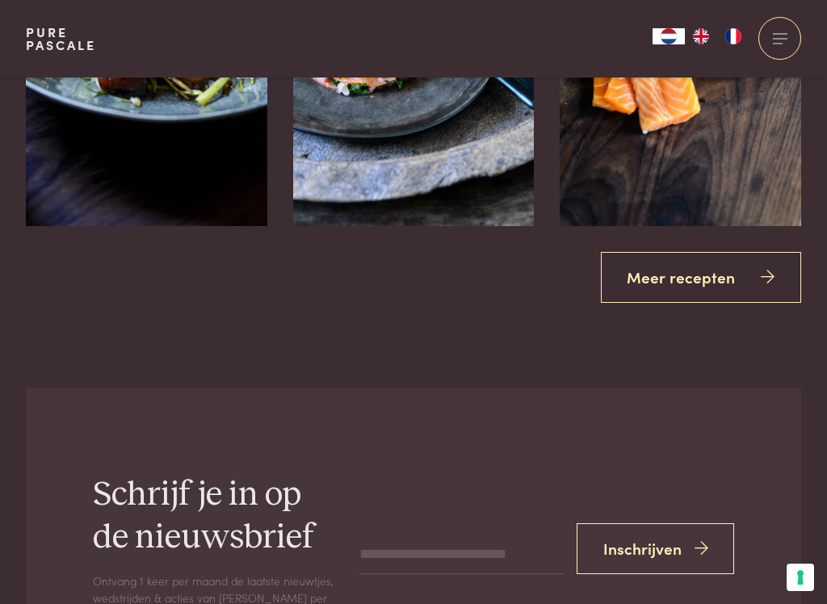
scroll to position [2861, 0]
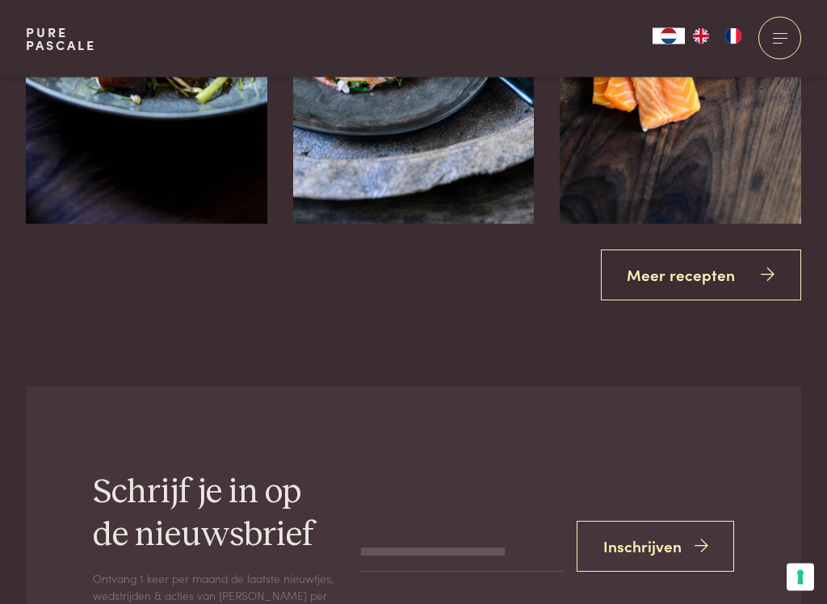
click at [781, 267] on link "Meer recepten" at bounding box center [701, 275] width 201 height 51
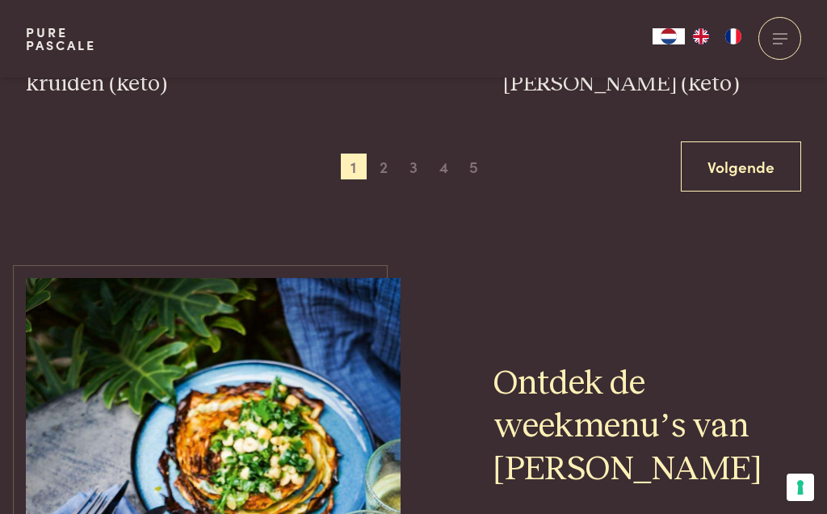
click at [750, 156] on link "Volgende" at bounding box center [741, 166] width 120 height 51
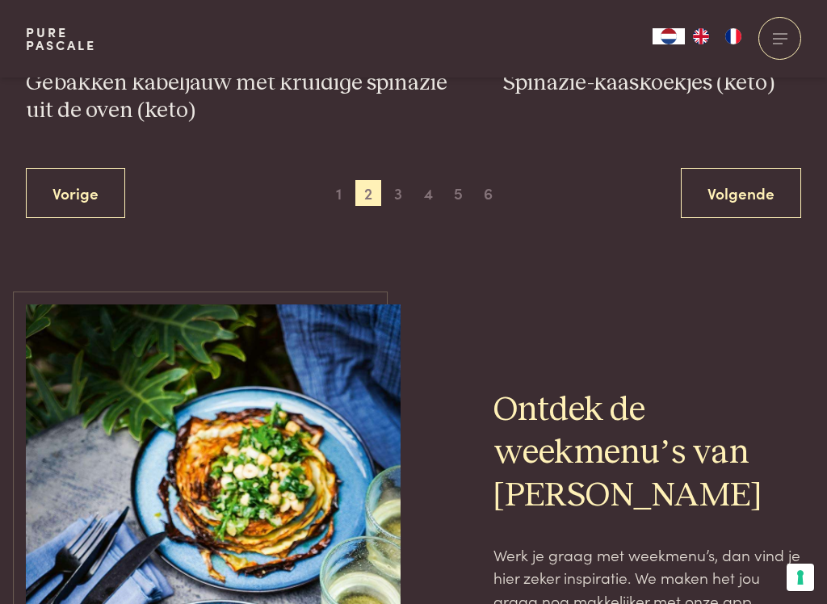
click at [758, 195] on link "Volgende" at bounding box center [741, 193] width 120 height 51
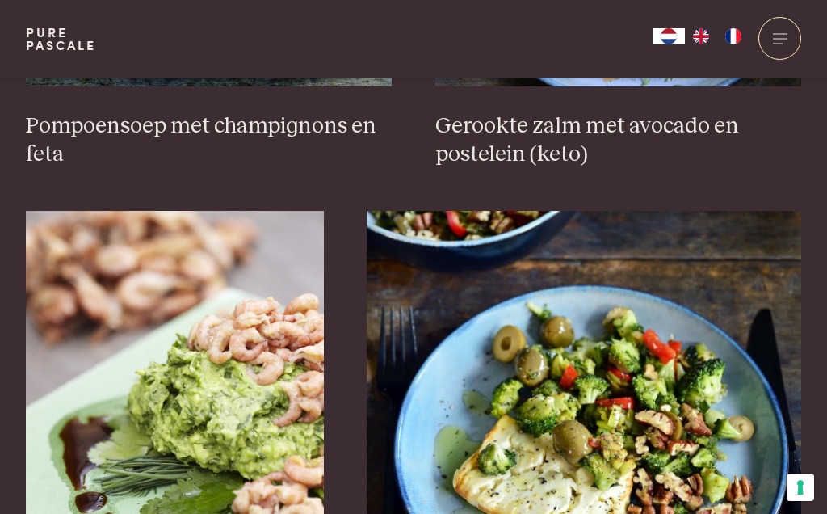
scroll to position [2370, 0]
